Goal: Task Accomplishment & Management: Use online tool/utility

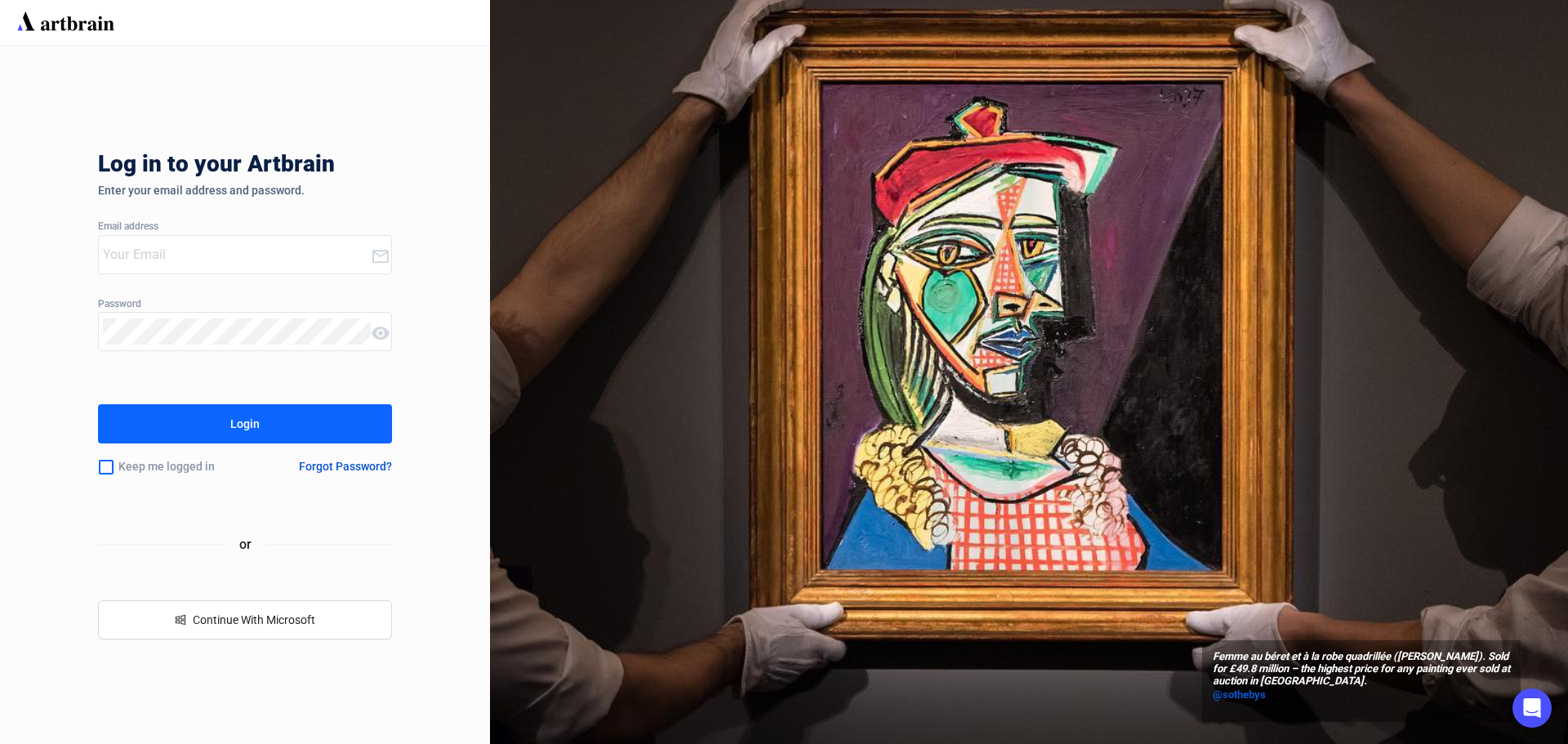
type input "[PERSON_NAME][EMAIL_ADDRESS][PERSON_NAME][DOMAIN_NAME]"
click at [299, 417] on button "Login" at bounding box center [245, 424] width 294 height 40
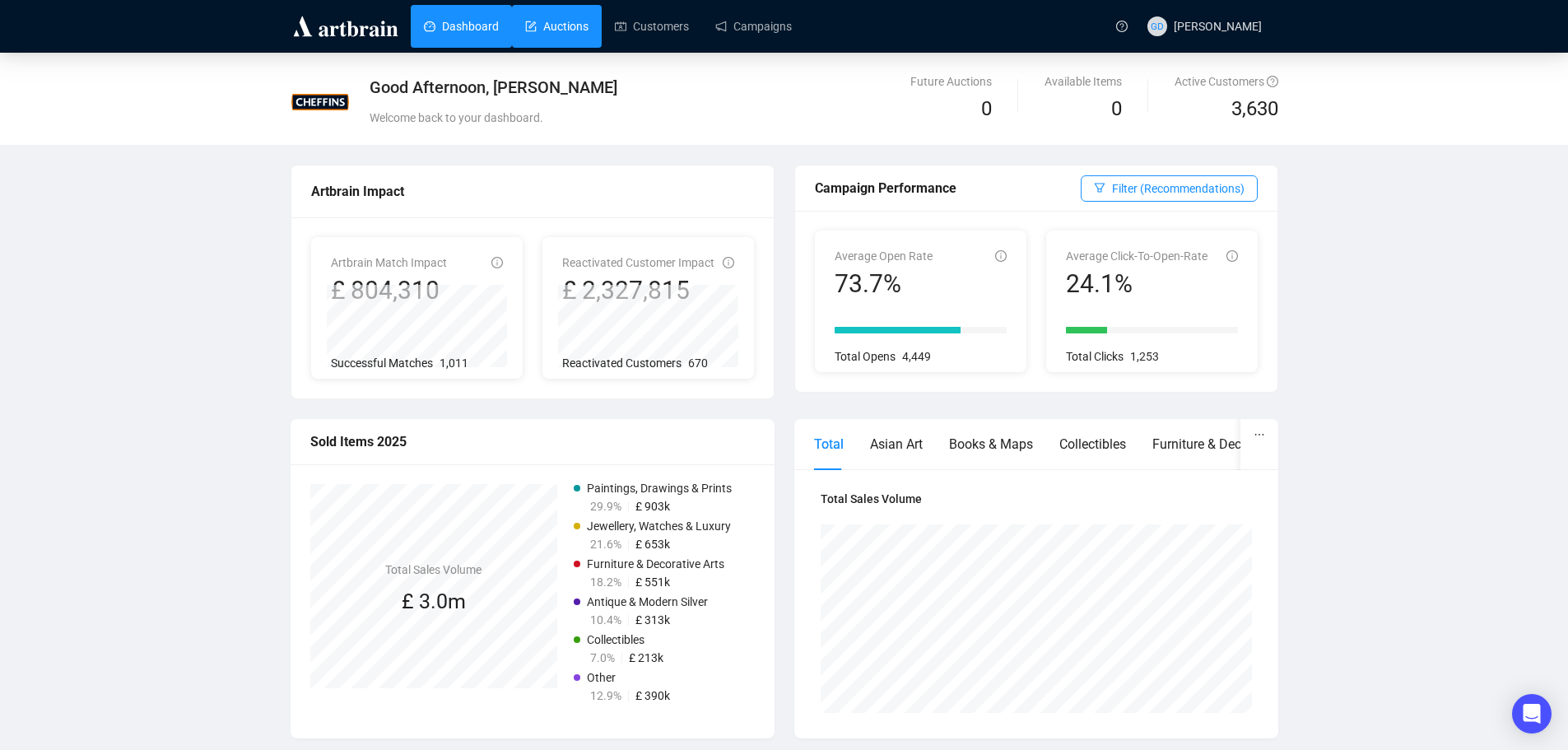
click at [583, 36] on link "Auctions" at bounding box center [557, 27] width 63 height 43
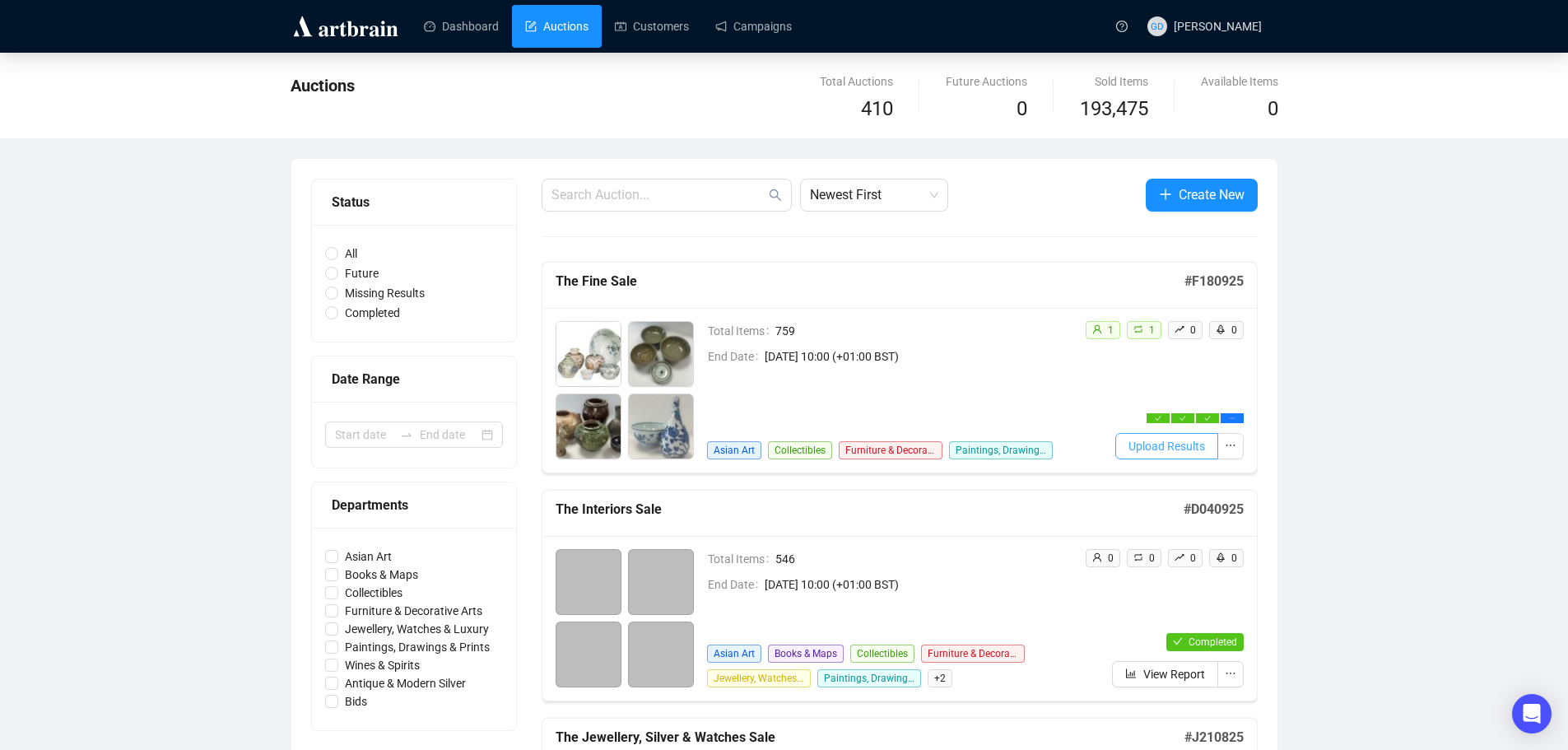
click at [1207, 450] on button "Upload Results" at bounding box center [1167, 447] width 103 height 27
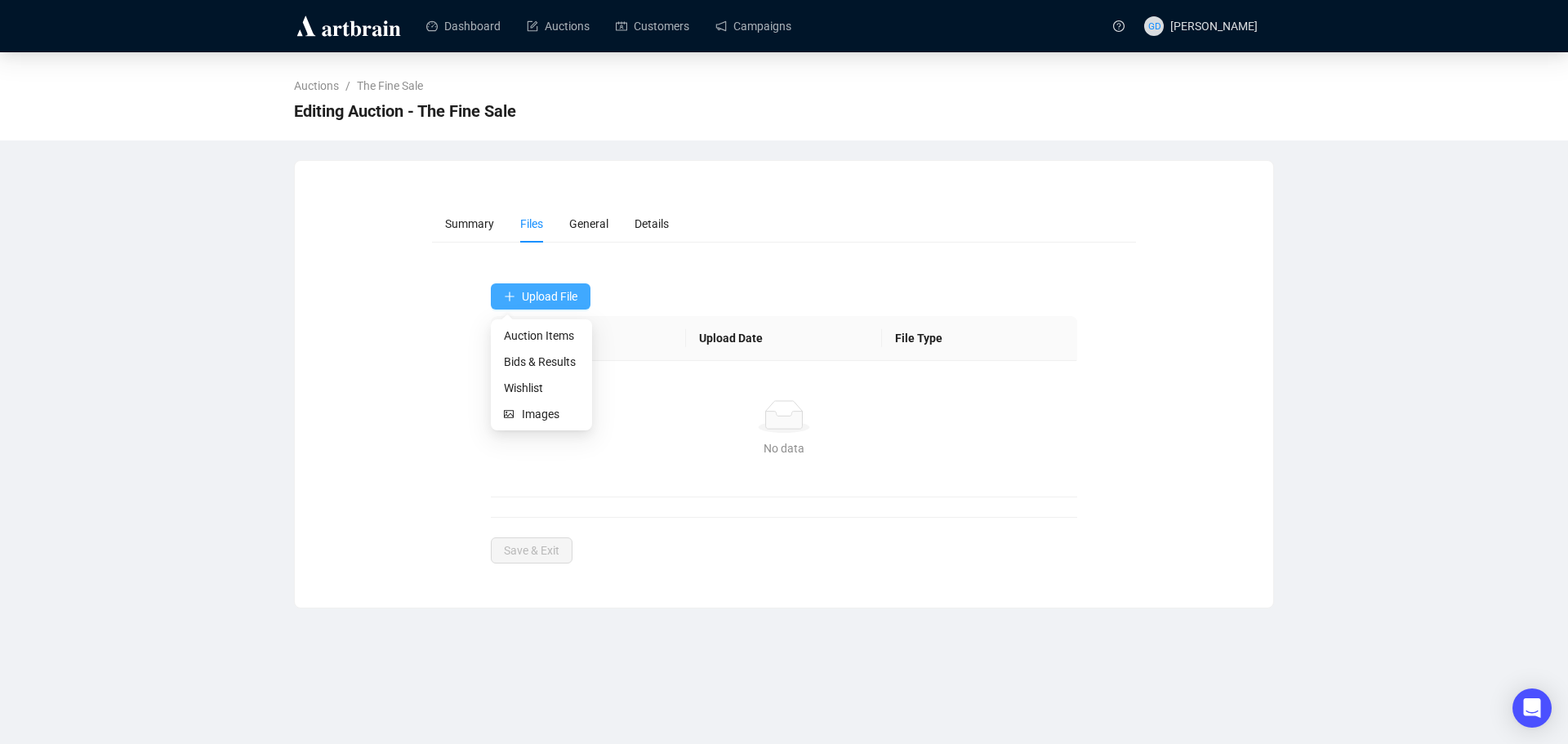
click at [576, 299] on span "Upload File" at bounding box center [549, 297] width 55 height 13
click at [544, 363] on span "Bids & Results" at bounding box center [541, 362] width 75 height 18
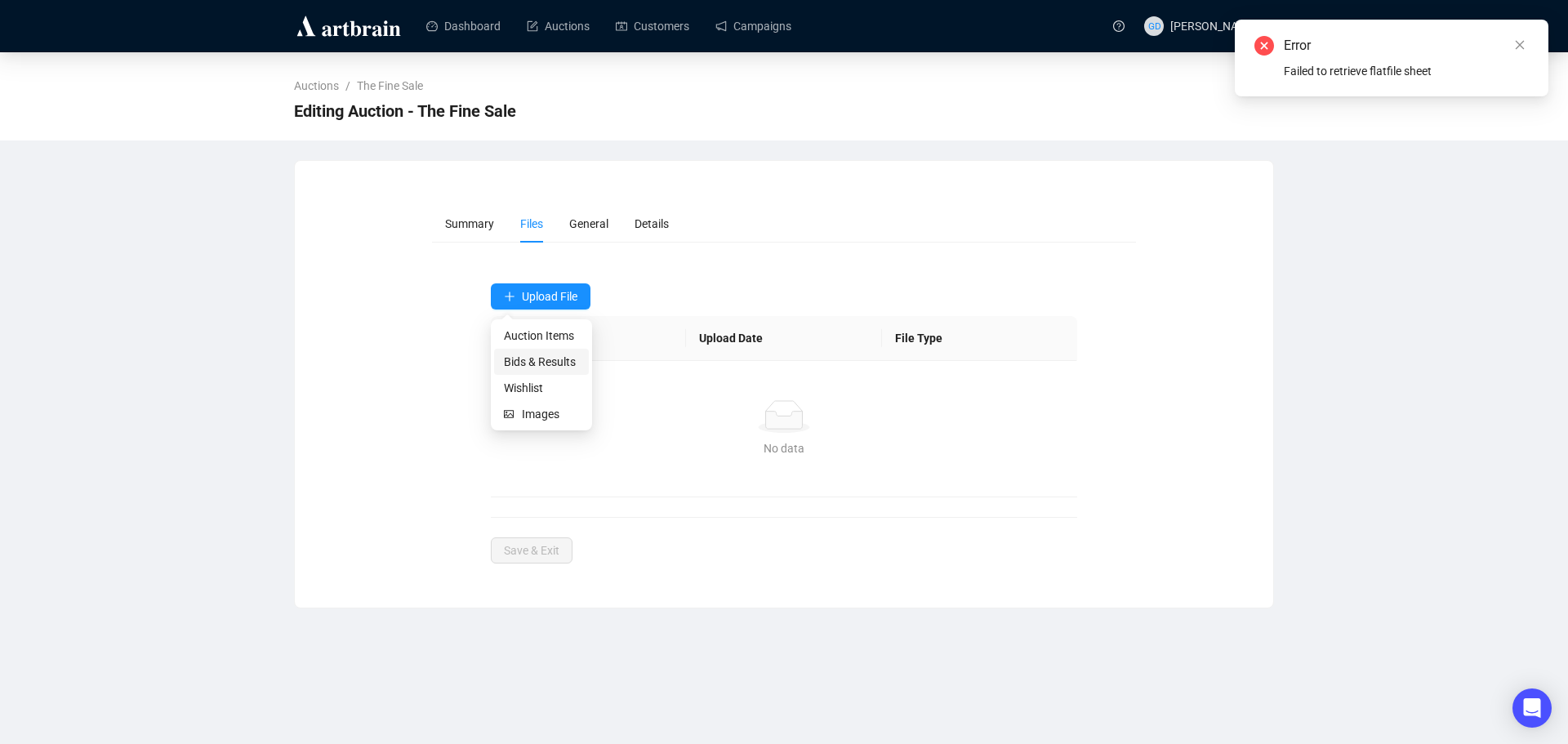
click at [527, 370] on span "Bids & Results" at bounding box center [541, 362] width 75 height 18
click at [451, 227] on span "Summary" at bounding box center [469, 224] width 49 height 13
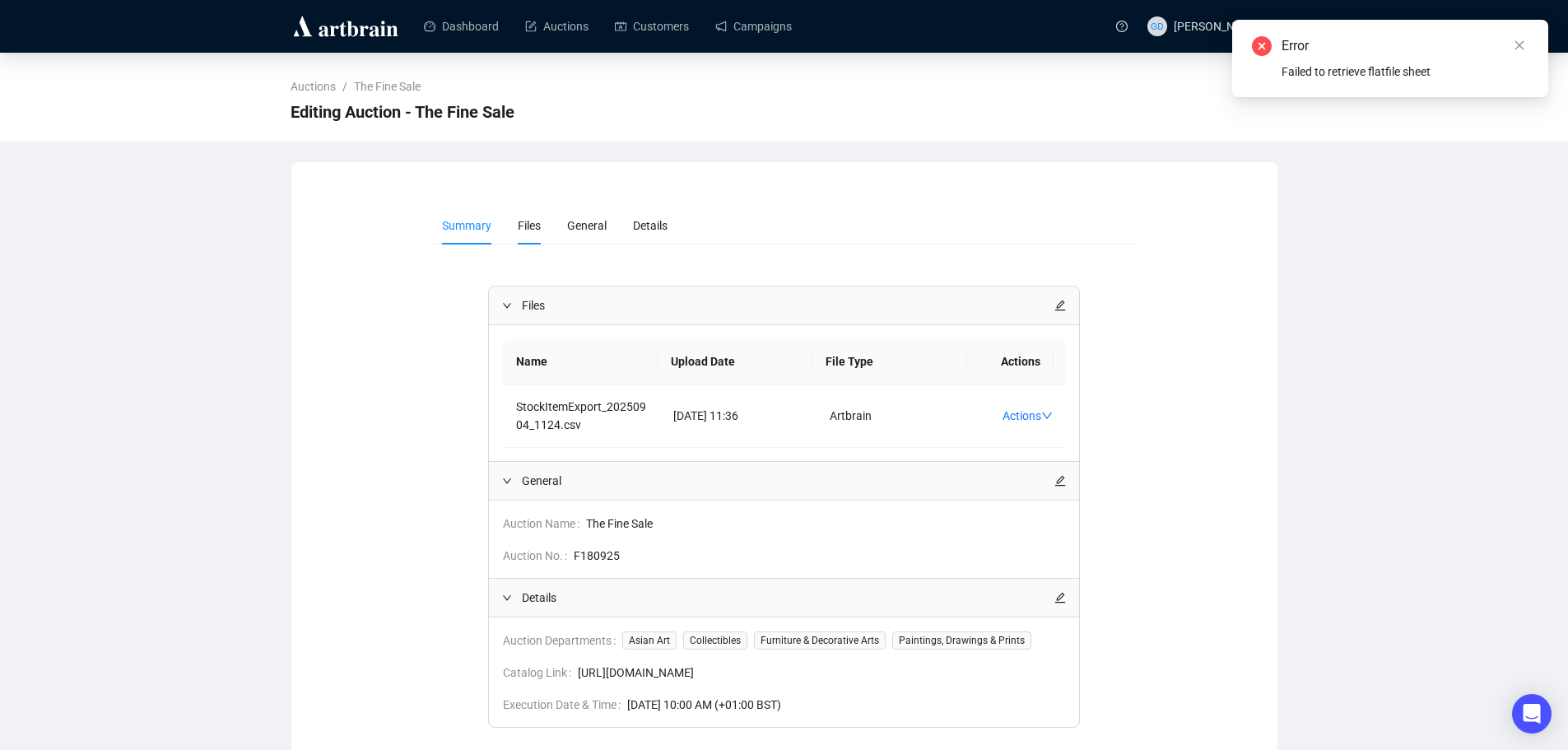
click at [524, 222] on span "Files" at bounding box center [529, 225] width 23 height 13
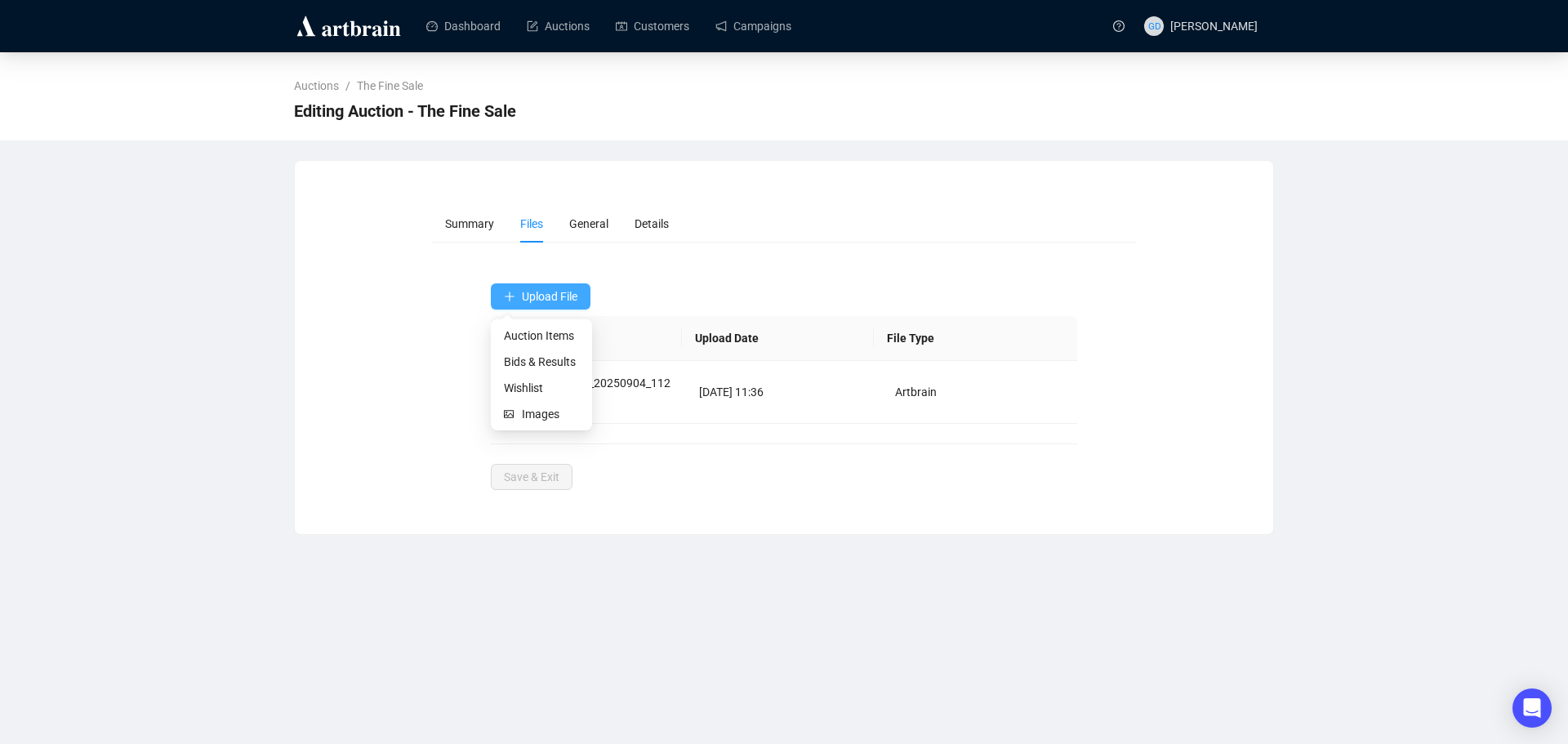
click at [523, 300] on span "Upload File" at bounding box center [549, 297] width 55 height 13
click at [530, 356] on span "Bids & Results" at bounding box center [541, 362] width 75 height 18
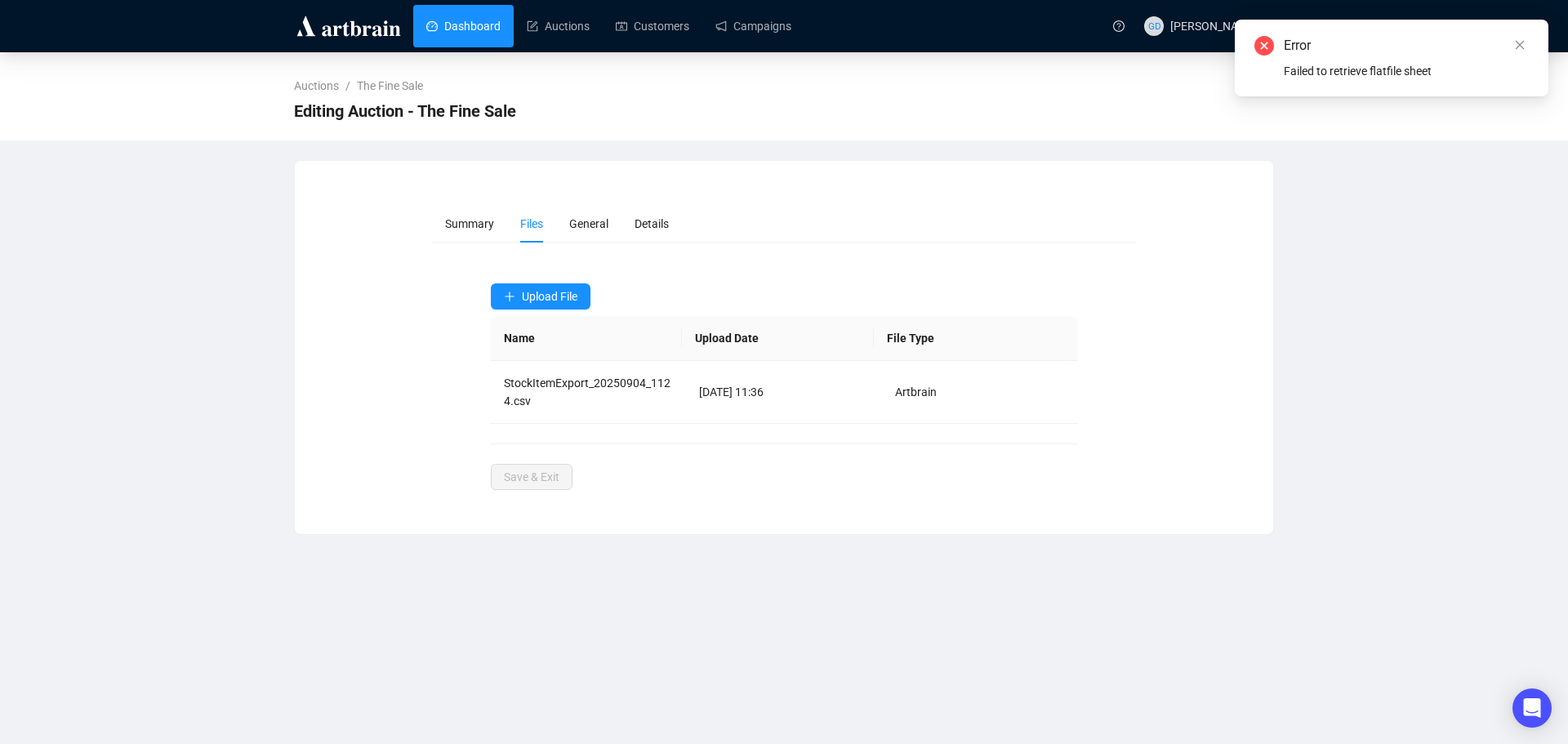
click at [433, 21] on link "Dashboard" at bounding box center [463, 26] width 74 height 43
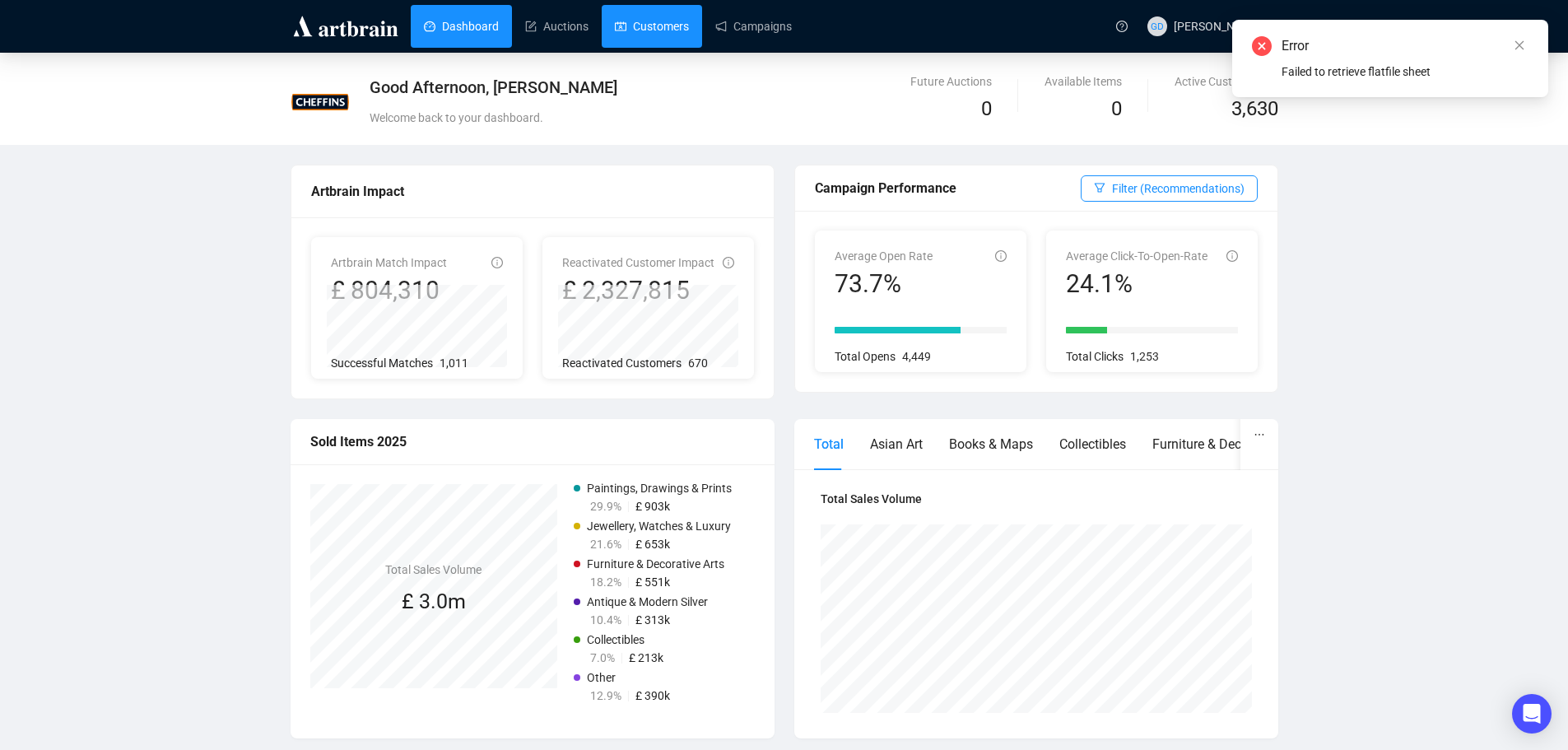
click at [618, 20] on link "Customers" at bounding box center [651, 27] width 74 height 43
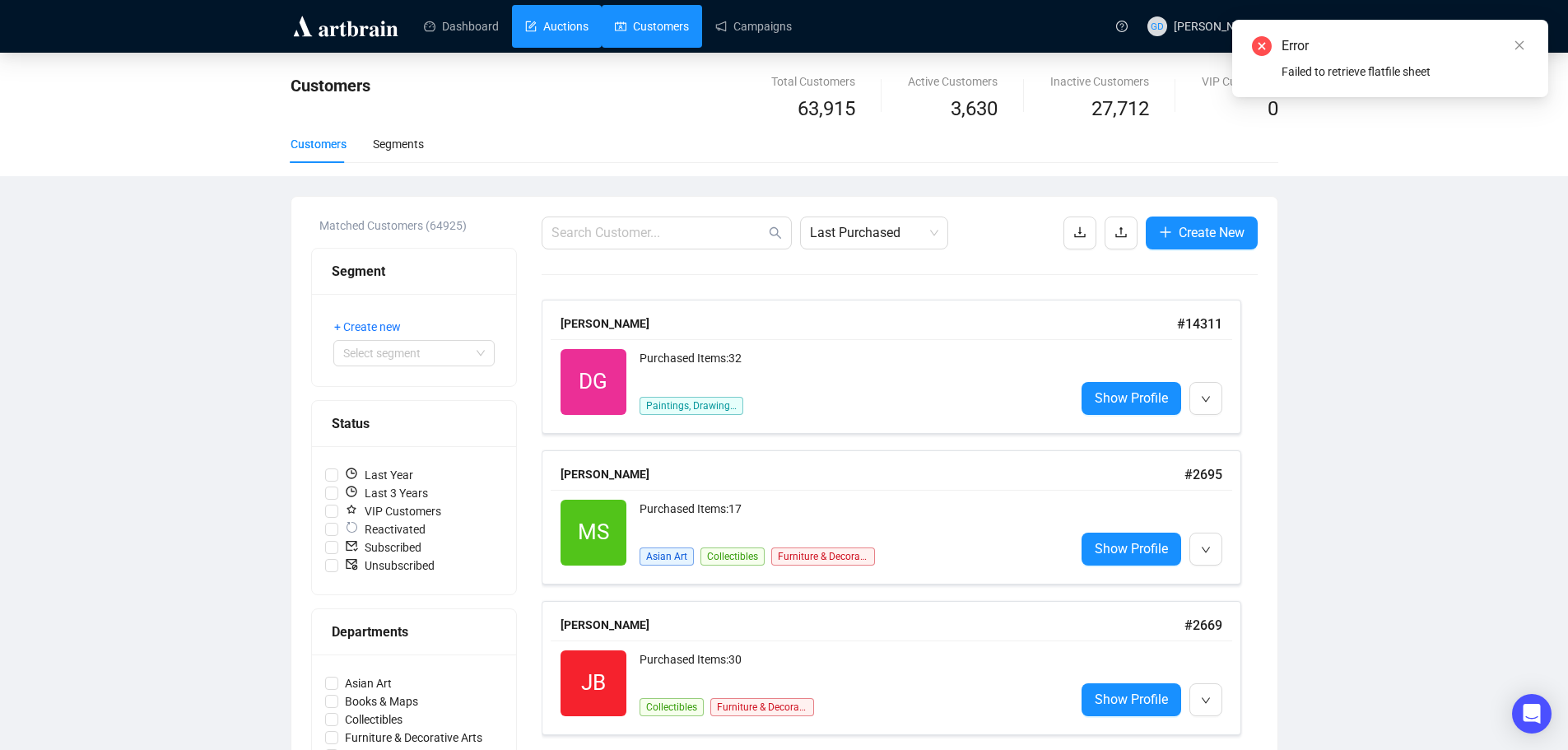
click at [553, 24] on link "Auctions" at bounding box center [557, 27] width 63 height 43
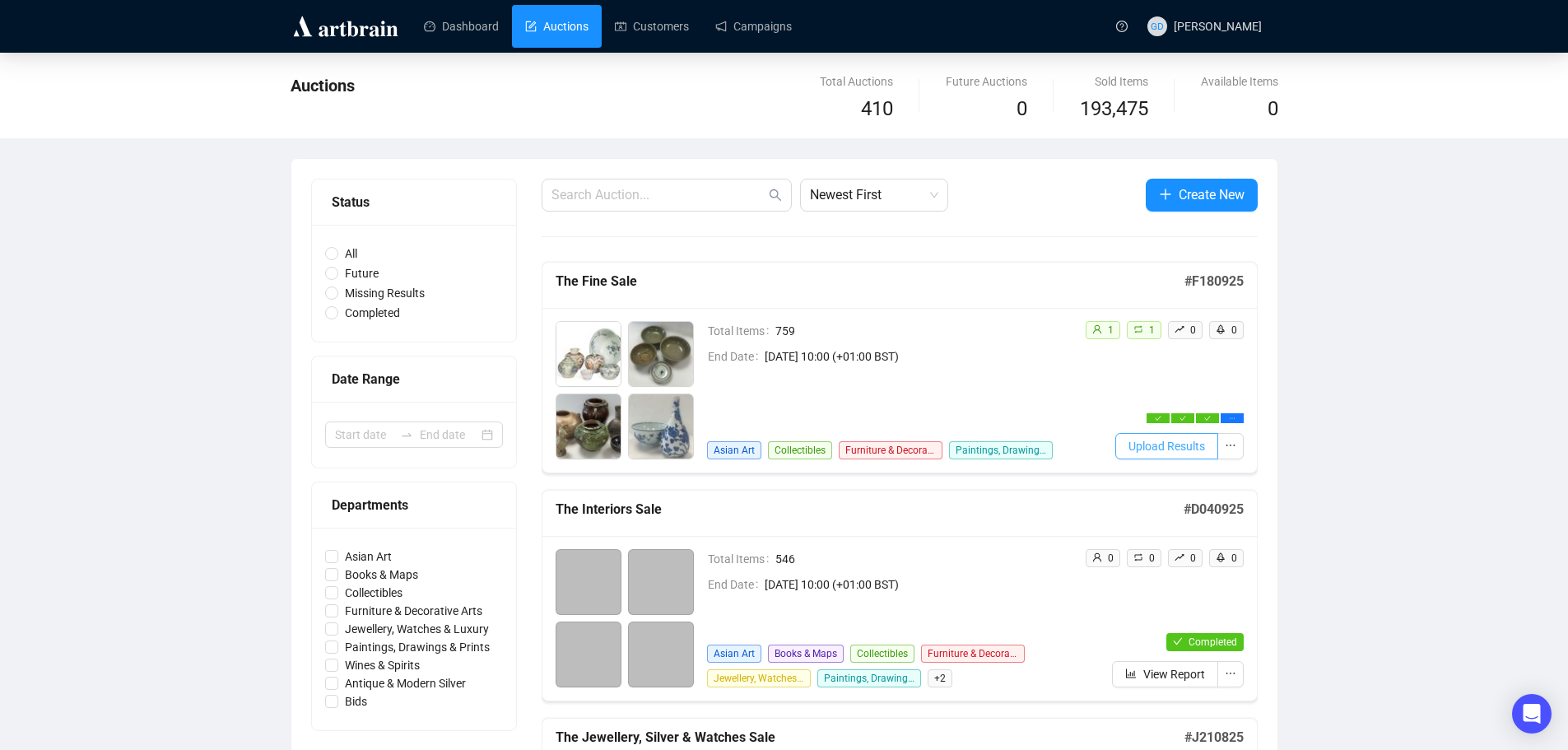
click at [1188, 445] on span "Upload Results" at bounding box center [1167, 447] width 76 height 18
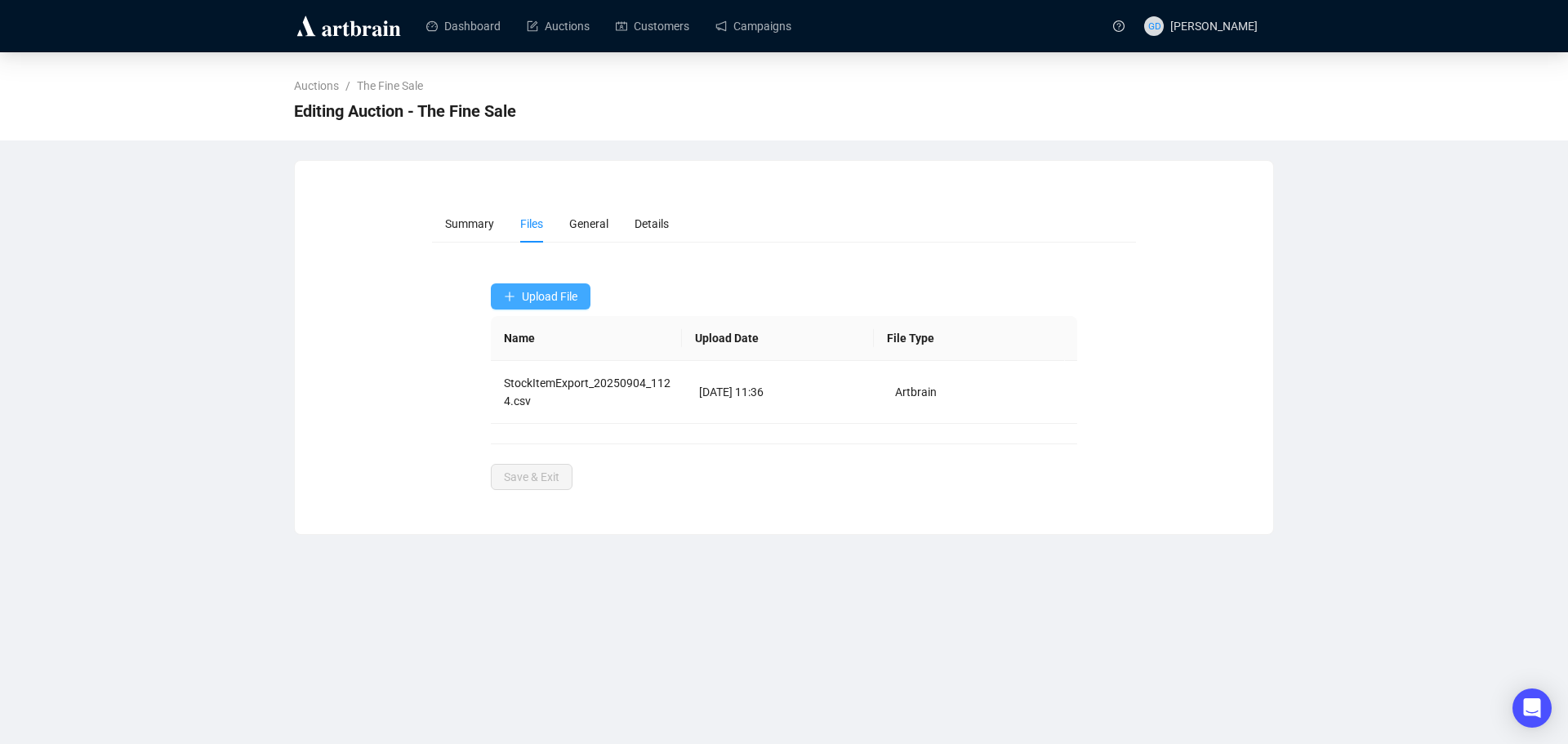
click at [537, 287] on button "Upload File" at bounding box center [540, 297] width 100 height 26
click at [534, 356] on span "Bids & Results" at bounding box center [541, 362] width 75 height 18
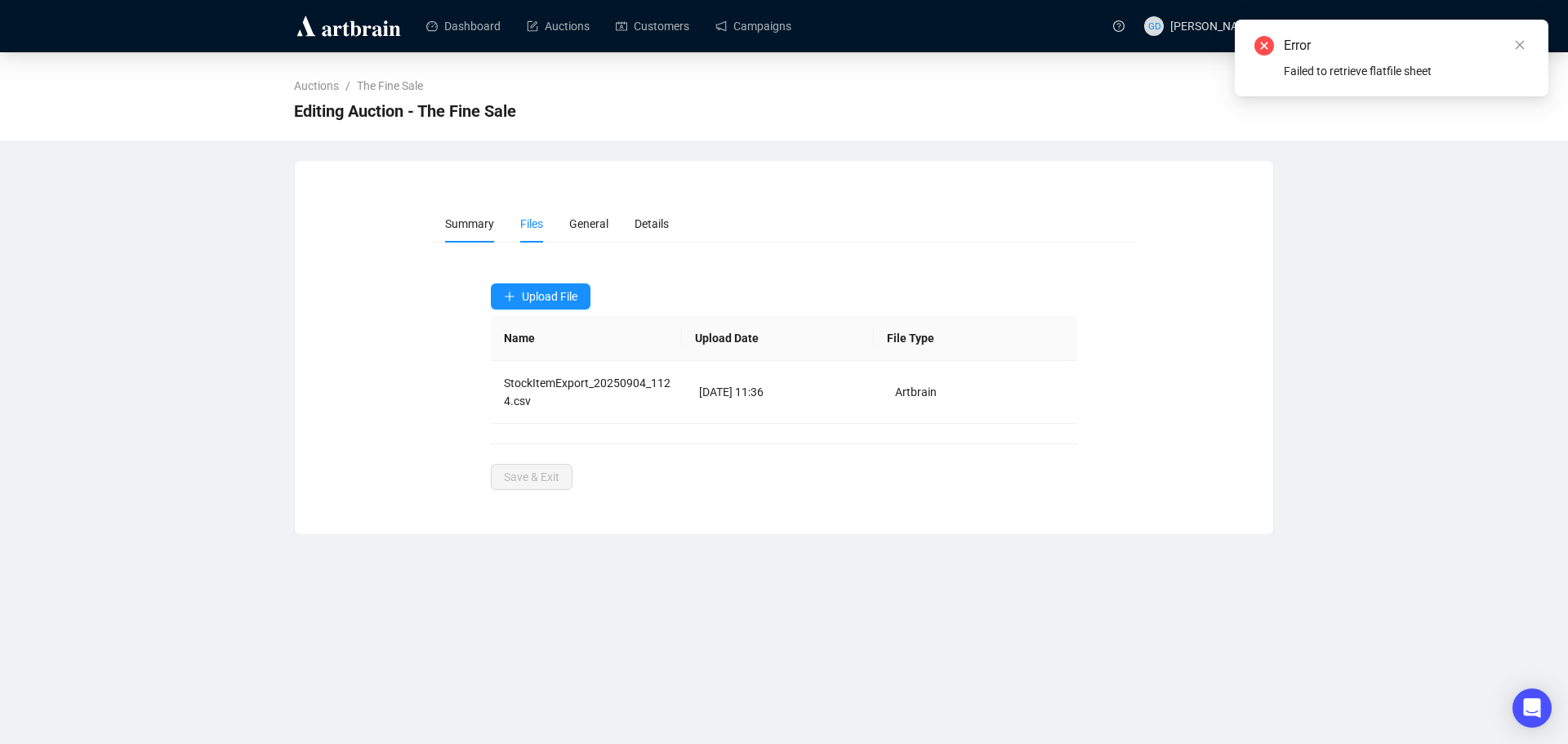
click at [468, 221] on span "Summary" at bounding box center [469, 224] width 49 height 13
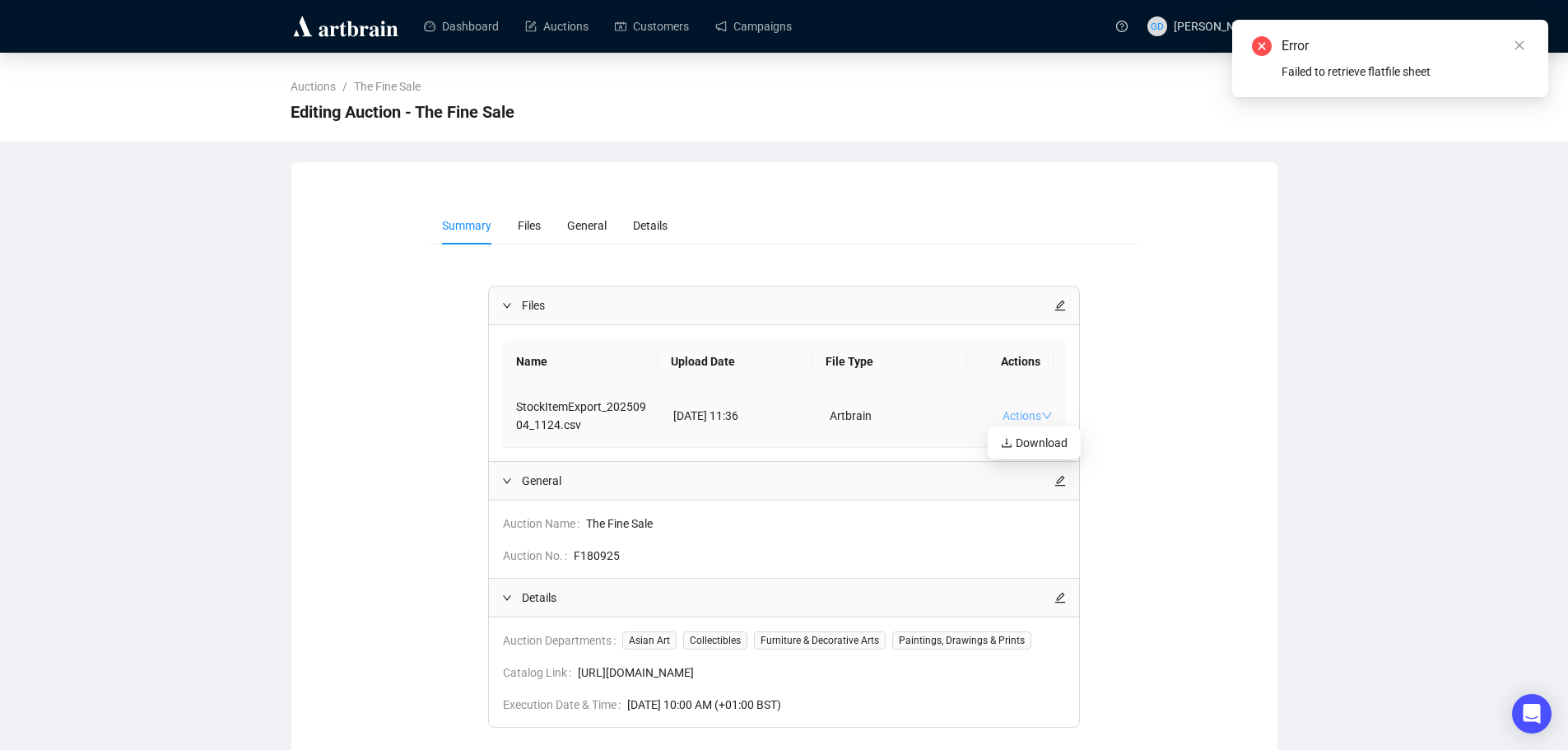
click at [1023, 412] on link "Actions" at bounding box center [1027, 416] width 50 height 13
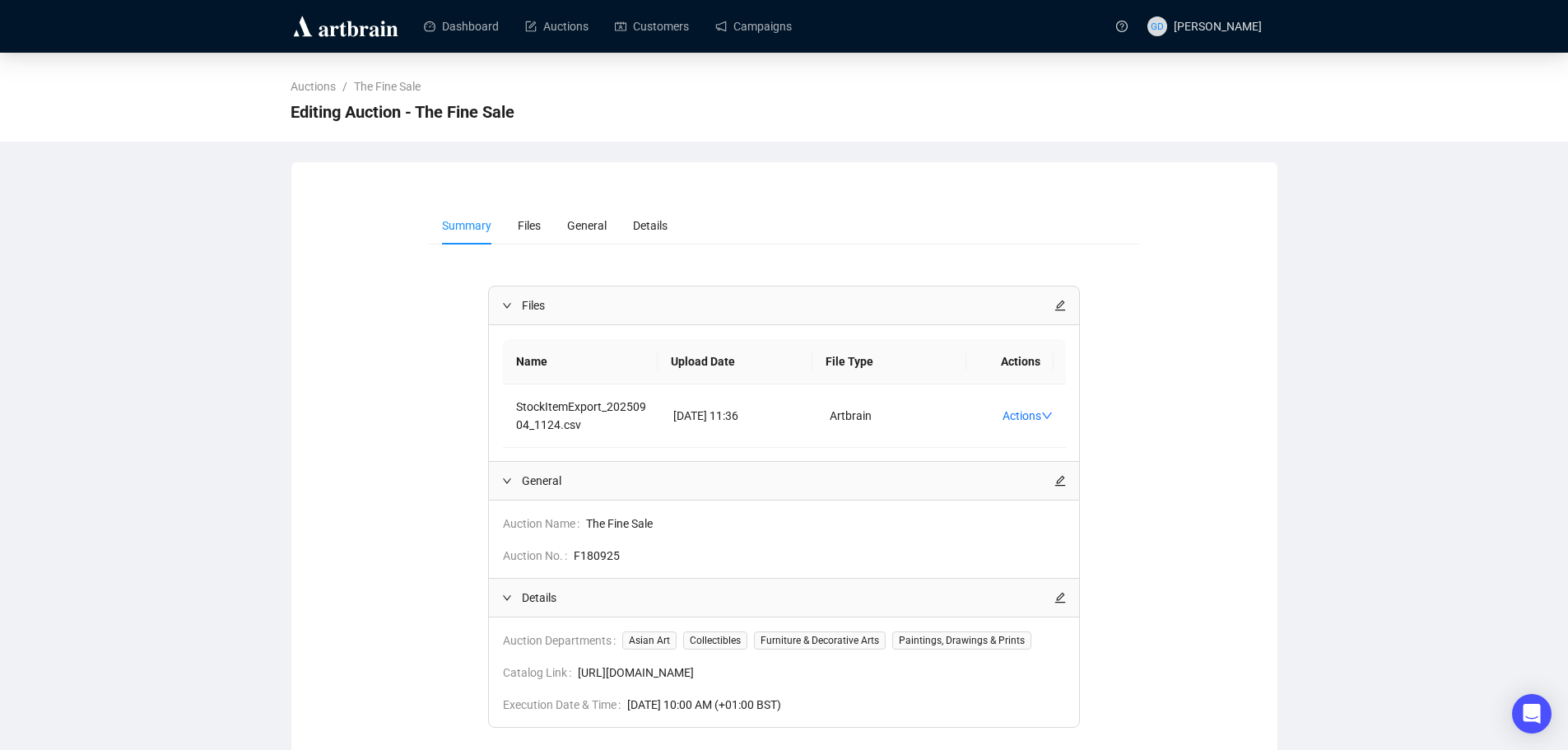
click at [1241, 270] on div "Summary Files General Details Files Name Upload Date File Type Actions StockIte…" at bounding box center [784, 511] width 946 height 609
click at [541, 224] on li "Files" at bounding box center [528, 226] width 49 height 38
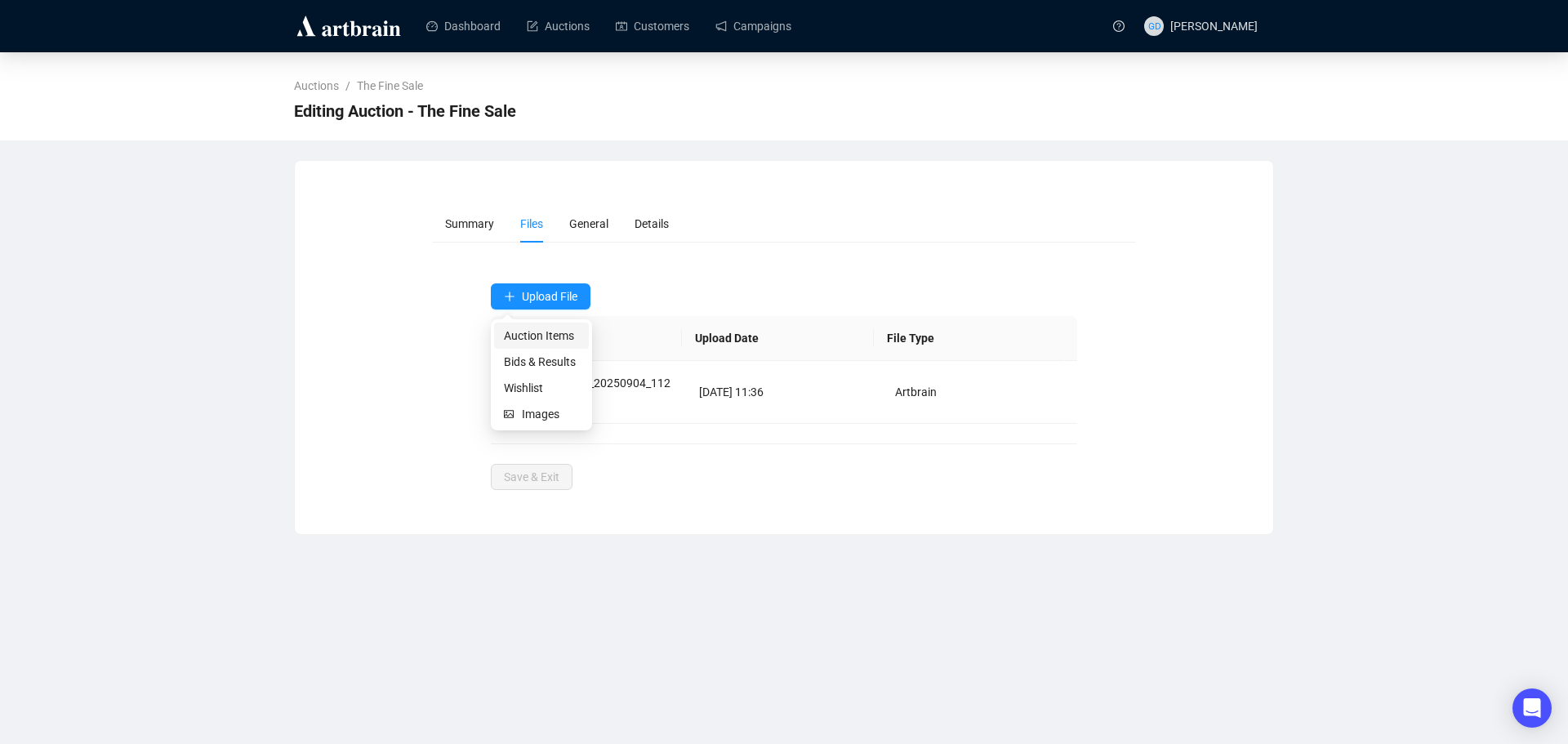
click at [558, 327] on span "Auction Items" at bounding box center [541, 336] width 75 height 18
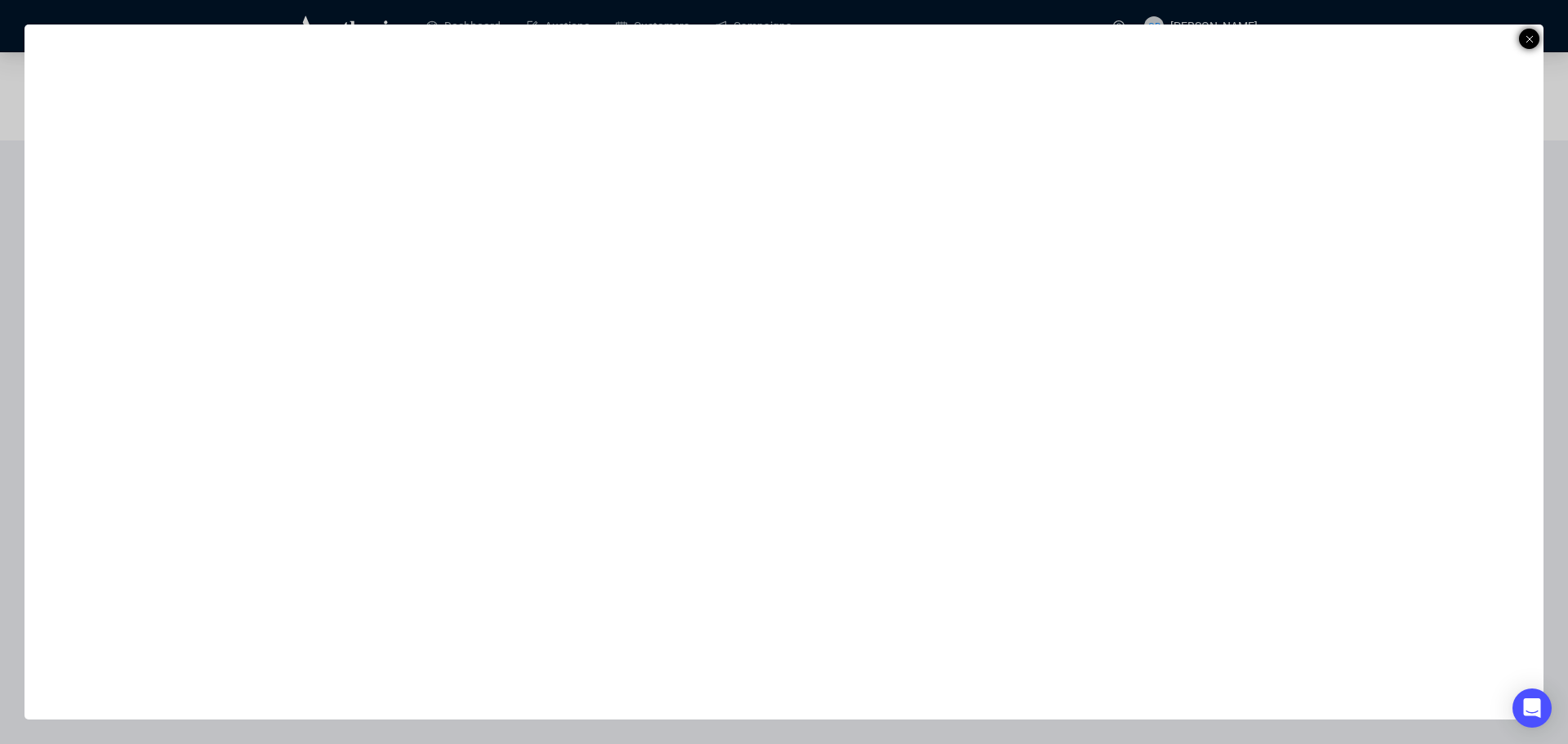
click at [1528, 37] on icon at bounding box center [1529, 40] width 8 height 20
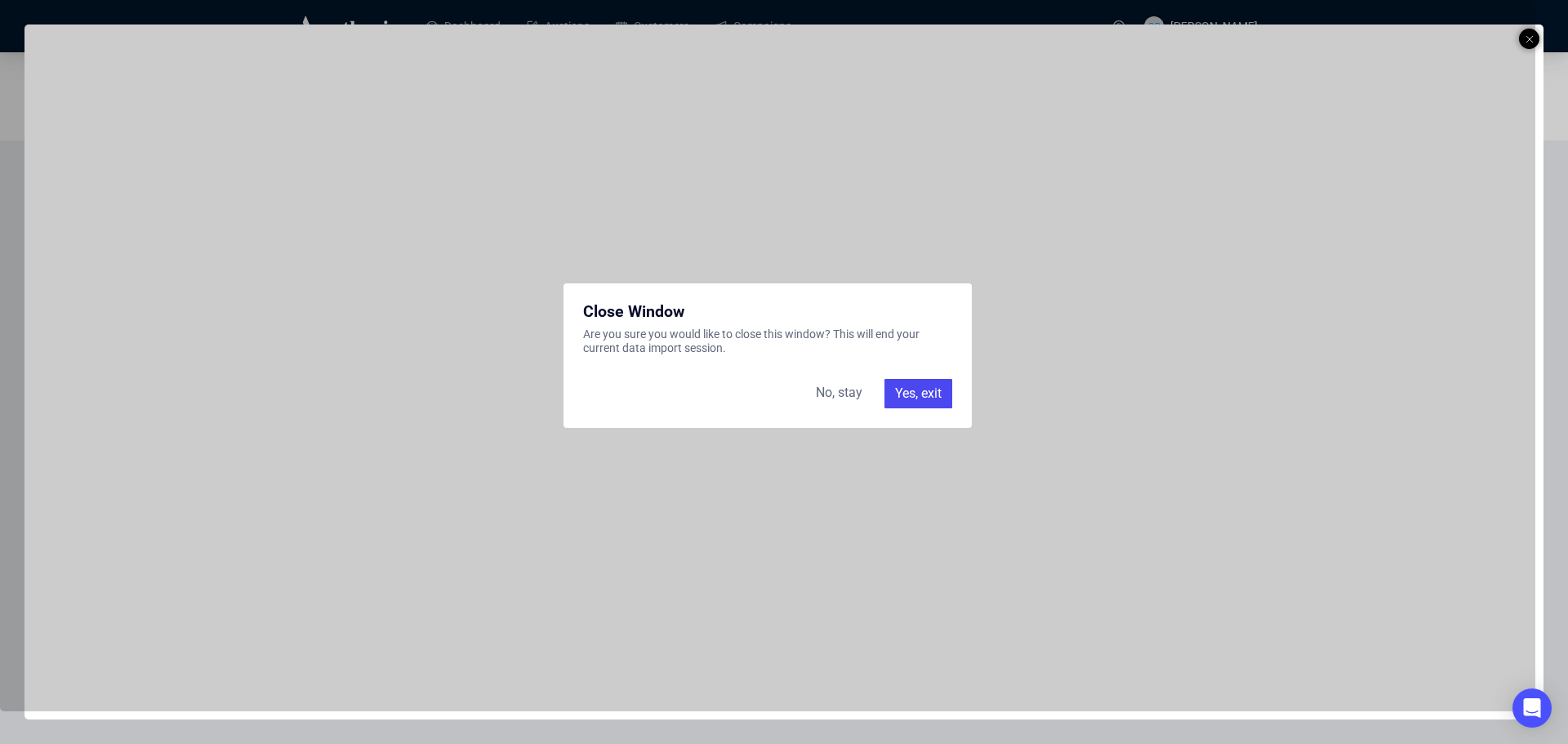
click at [912, 389] on div "Yes, exit" at bounding box center [918, 394] width 68 height 30
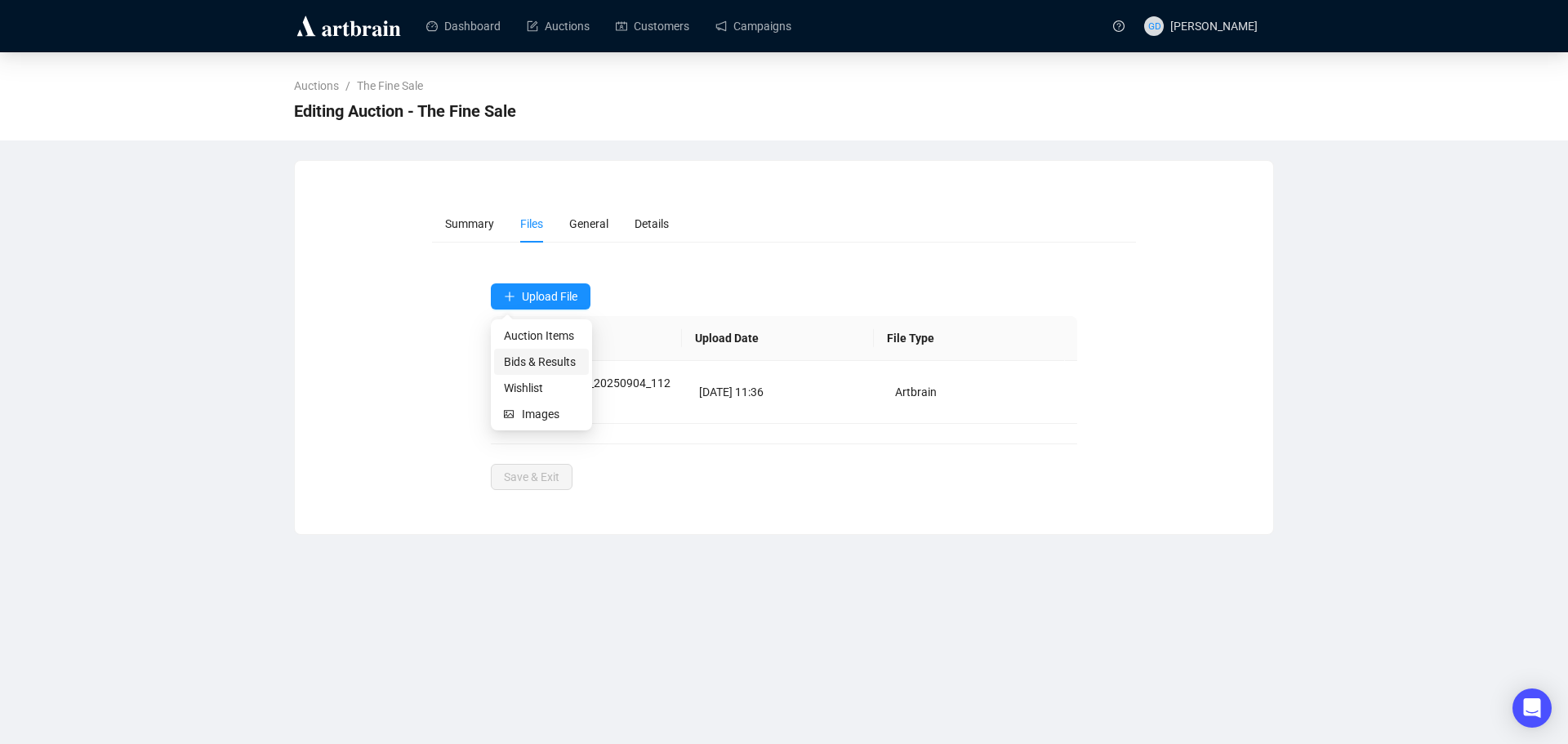
click at [541, 362] on span "Bids & Results" at bounding box center [541, 362] width 75 height 18
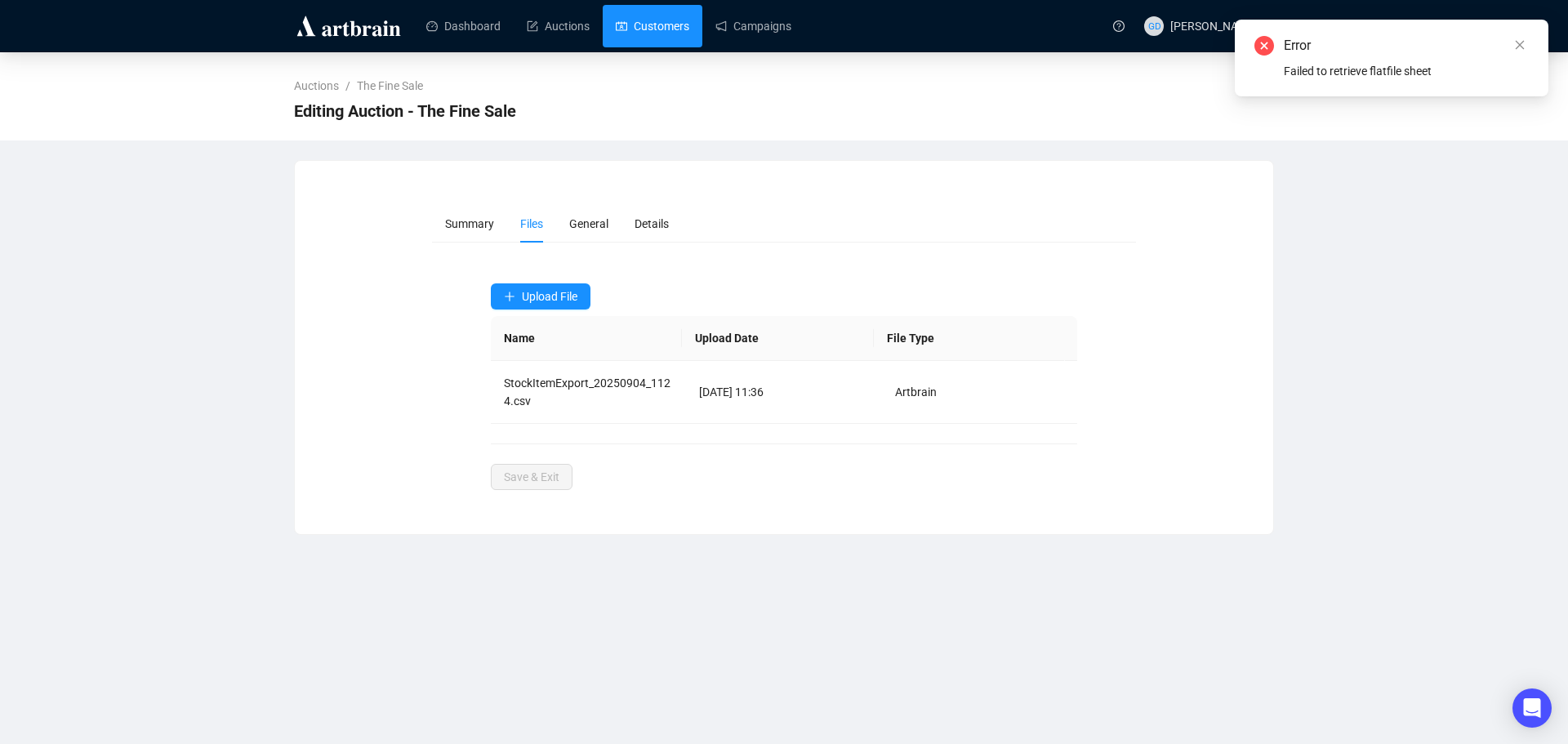
click at [668, 30] on link "Customers" at bounding box center [652, 26] width 73 height 43
